Goal: Task Accomplishment & Management: Manage account settings

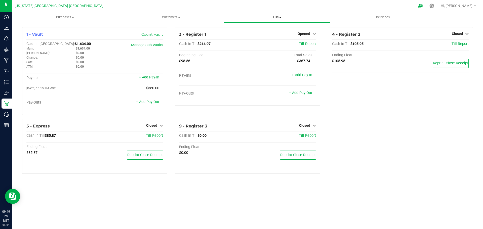
click at [289, 13] on uib-tab-heading "Tills Manage tills Reconcile e-payments" at bounding box center [276, 17] width 105 height 10
click at [277, 17] on span "Tills" at bounding box center [277, 17] width 106 height 5
click at [276, 17] on span "Tills" at bounding box center [277, 17] width 106 height 5
click at [311, 12] on uib-tab-heading "Tills Manage tills Reconcile e-payments" at bounding box center [277, 17] width 106 height 11
click at [309, 34] on span "Opened" at bounding box center [304, 34] width 13 height 4
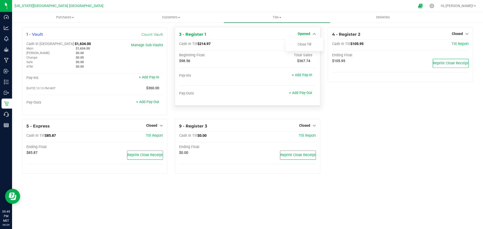
click at [309, 45] on link "Close Till" at bounding box center [305, 44] width 14 height 4
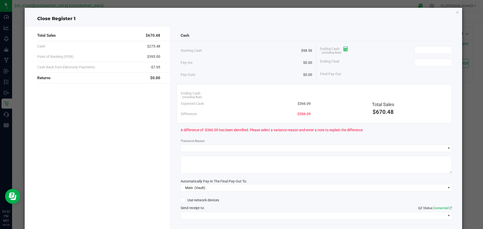
click at [341, 49] on span at bounding box center [344, 49] width 9 height 4
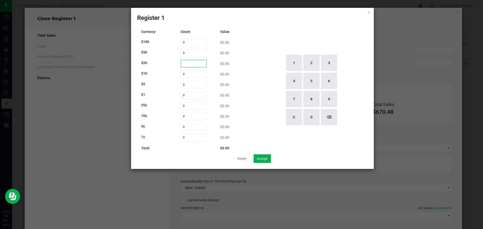
click at [197, 67] on input at bounding box center [194, 64] width 26 height 8
type input "14"
type input "1"
type input "14"
type input "20"
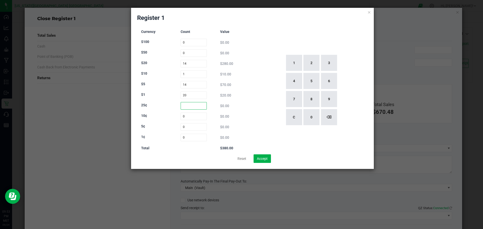
click at [191, 108] on input at bounding box center [194, 106] width 26 height 8
type input "4"
type input "1"
type input "8"
type input "62"
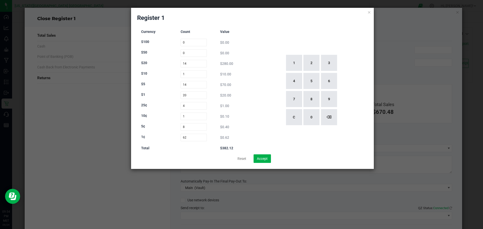
click at [272, 96] on div "1 2 3 4 5 6 7 8 9 C 0 ⌫" at bounding box center [311, 90] width 113 height 129
click at [193, 61] on input "14" at bounding box center [194, 64] width 26 height 8
type input "1"
type input "14"
click at [242, 54] on div "$0.00" at bounding box center [233, 53] width 26 height 5
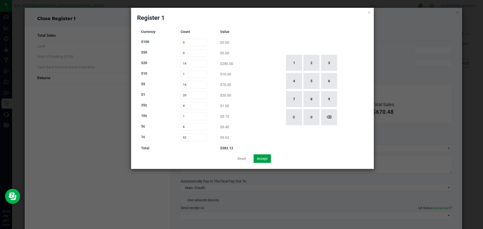
drag, startPoint x: 266, startPoint y: 158, endPoint x: 348, endPoint y: 110, distance: 94.4
click at [268, 157] on button "Accept" at bounding box center [262, 159] width 17 height 9
type input "$382.12"
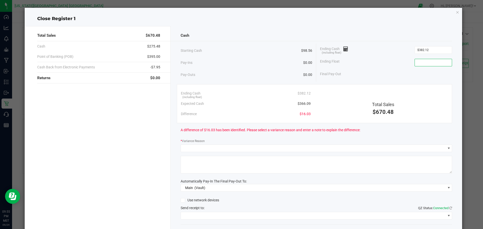
click at [440, 64] on input at bounding box center [433, 62] width 37 height 7
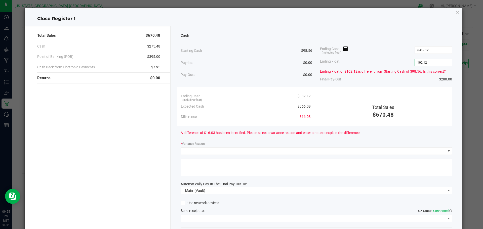
type input "$102.12"
click at [281, 36] on div "Cash" at bounding box center [317, 35] width 272 height 11
click at [280, 148] on span at bounding box center [313, 151] width 265 height 7
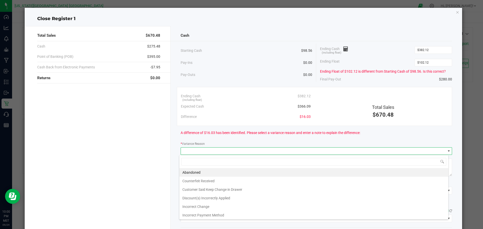
scroll to position [8, 269]
click at [222, 190] on li "Customer Said Keep Change in Drawer" at bounding box center [313, 189] width 269 height 9
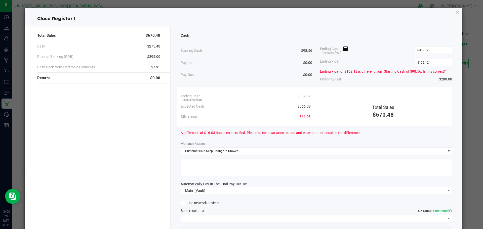
click at [214, 160] on textarea at bounding box center [317, 168] width 272 height 18
click at [188, 222] on div "Cash Starting Cash $98.56 Pay-Ins $0.00 Pay-Outs $0.00 Ending Cash (including f…" at bounding box center [317, 140] width 292 height 229
click at [189, 221] on span at bounding box center [313, 218] width 265 height 7
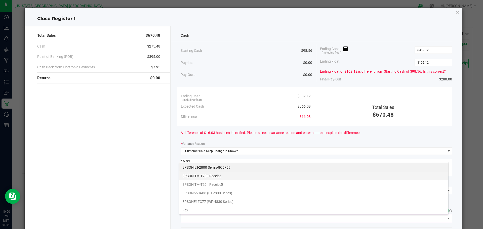
click at [223, 174] on Receipt "EPSON TM-T20II Receipt" at bounding box center [313, 176] width 269 height 9
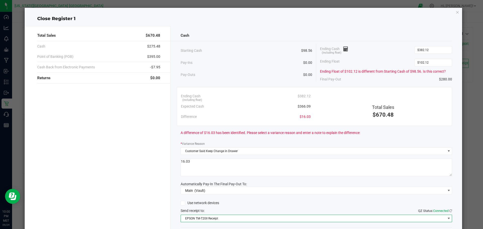
click at [278, 161] on textarea at bounding box center [317, 168] width 272 height 18
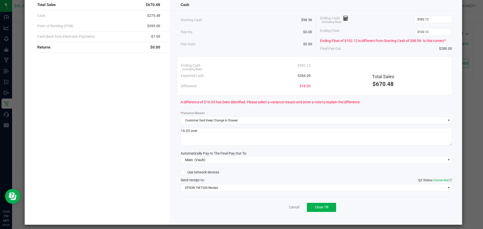
scroll to position [34, 0]
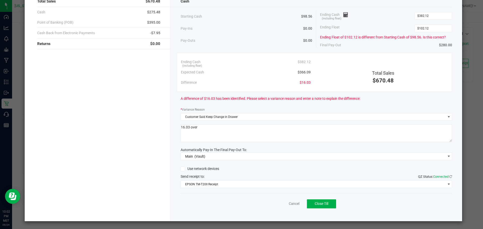
type textarea "16.03 over"
click at [322, 206] on span "Close Till" at bounding box center [322, 204] width 14 height 4
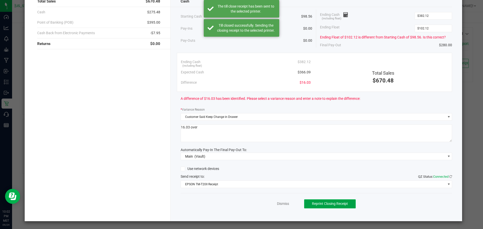
click at [320, 205] on span "Reprint Closing Receipt" at bounding box center [330, 204] width 36 height 4
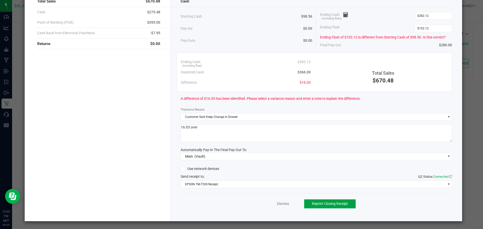
click at [331, 205] on span "Reprint Closing Receipt" at bounding box center [330, 204] width 36 height 4
